Goal: Task Accomplishment & Management: Manage account settings

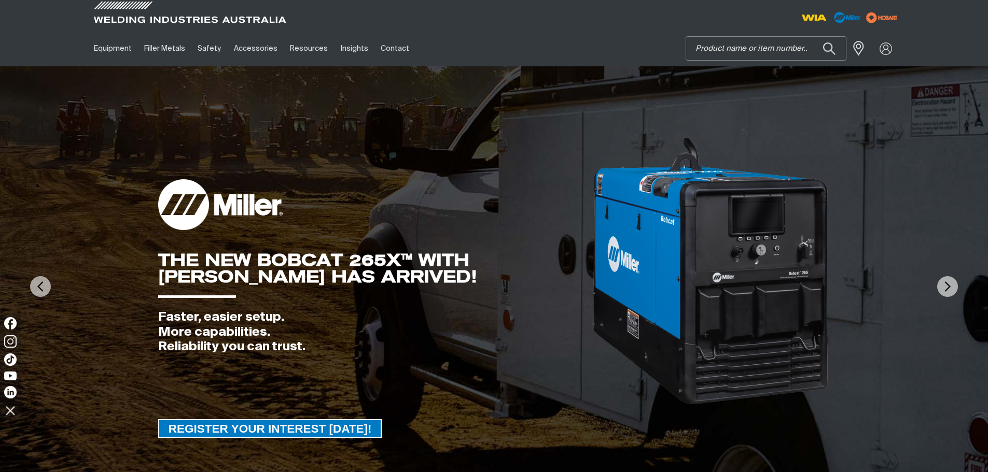
click at [755, 50] on input "Search" at bounding box center [766, 48] width 160 height 23
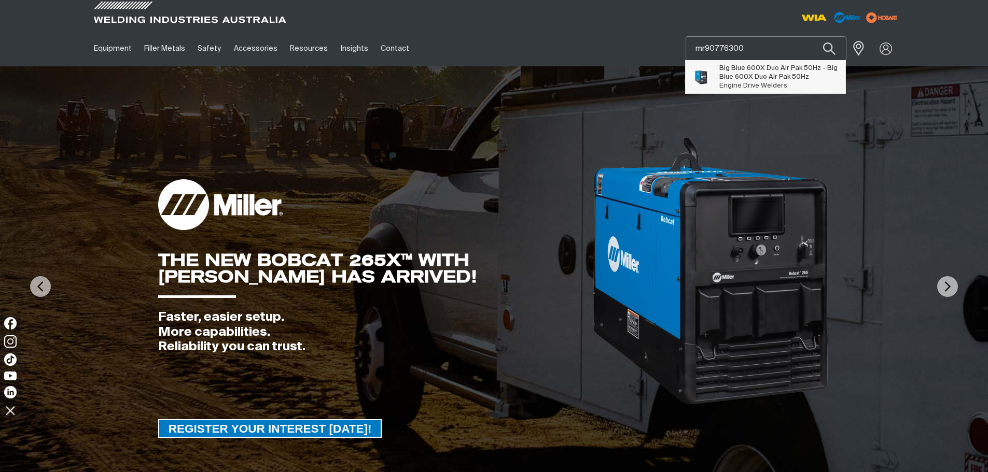
type input "mr90776300"
click at [741, 78] on span "Big Blue 600X Duo Air Pak 50Hz - Big Blue 600X Duo Air Pak 50Hz" at bounding box center [778, 73] width 119 height 18
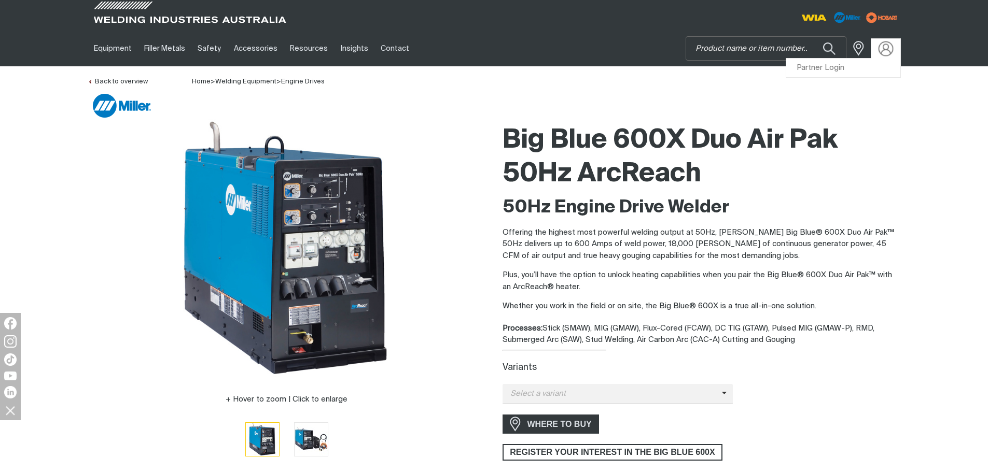
click at [886, 47] on img at bounding box center [885, 48] width 15 height 15
click at [830, 66] on link "Partner Login" at bounding box center [843, 68] width 114 height 19
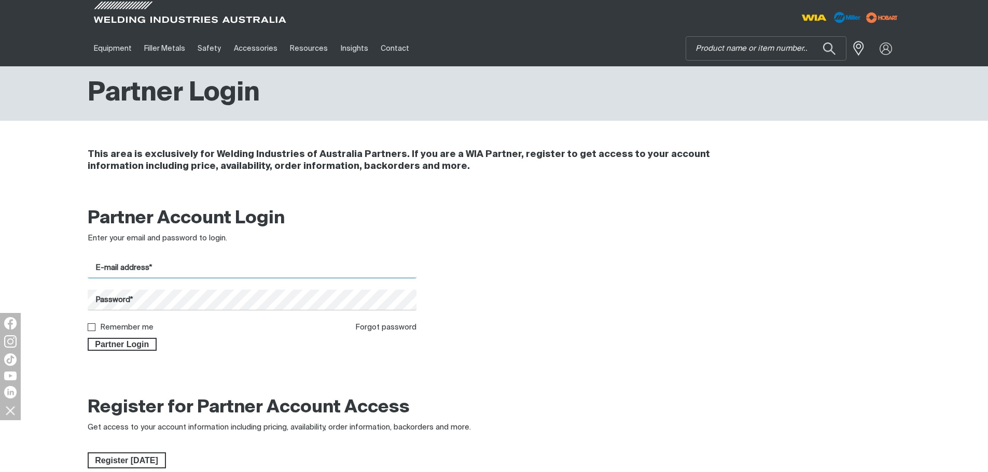
type input "[PERSON_NAME][EMAIL_ADDRESS][PERSON_NAME][DOMAIN_NAME]"
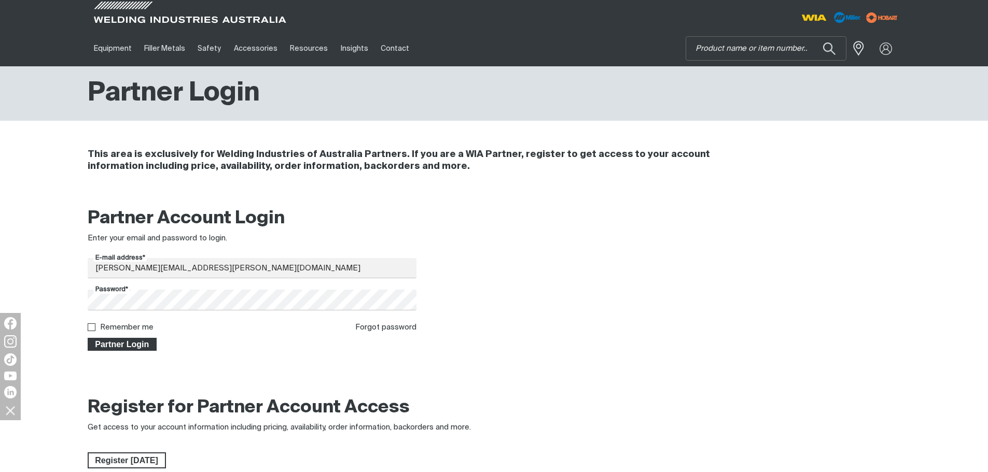
click at [139, 344] on span "Partner Login" at bounding box center [122, 344] width 67 height 13
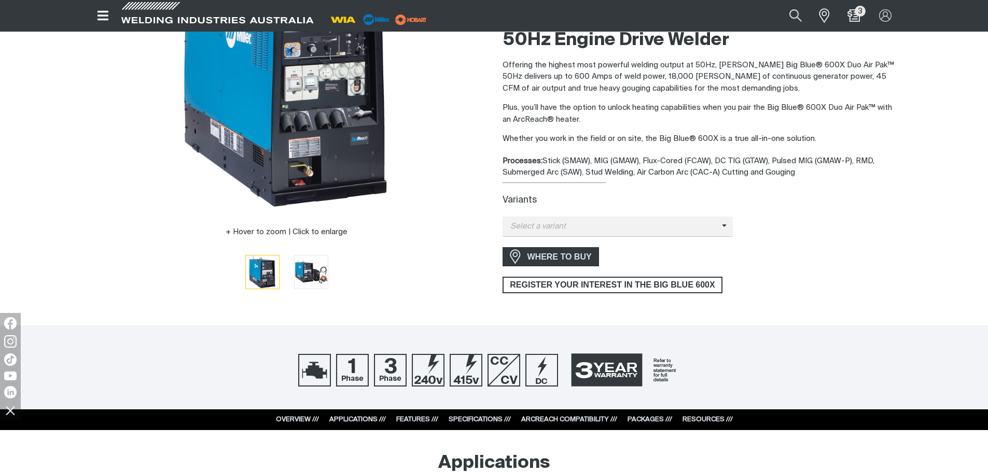
scroll to position [207, 0]
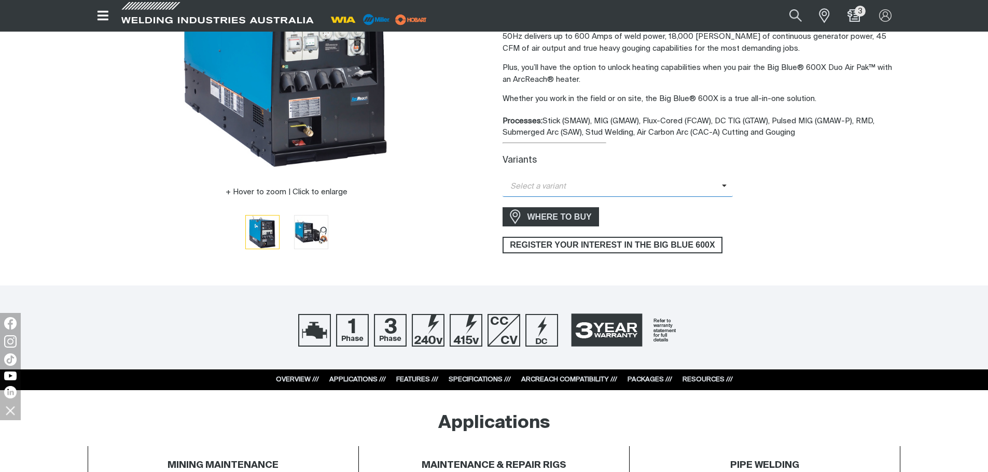
click at [720, 188] on span "Select a variant" at bounding box center [611, 187] width 219 height 12
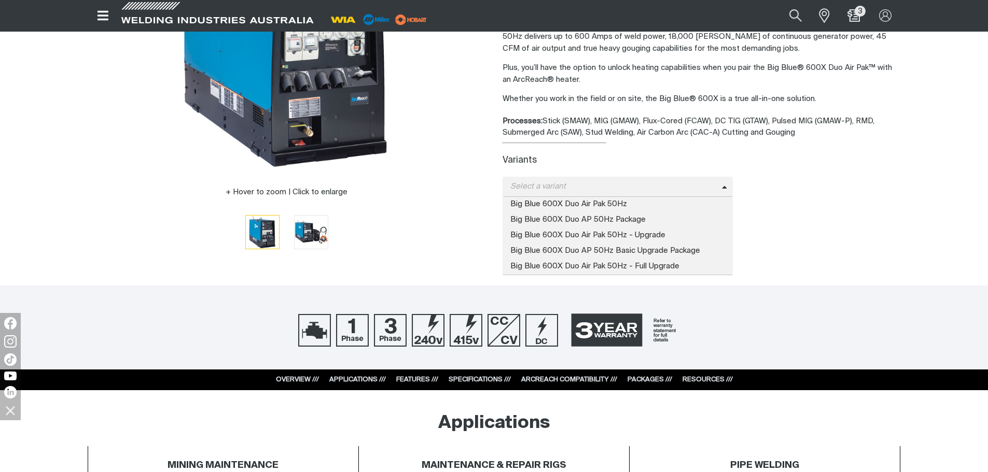
click at [837, 156] on div "Variants" at bounding box center [701, 161] width 398 height 11
